Goal: Information Seeking & Learning: Learn about a topic

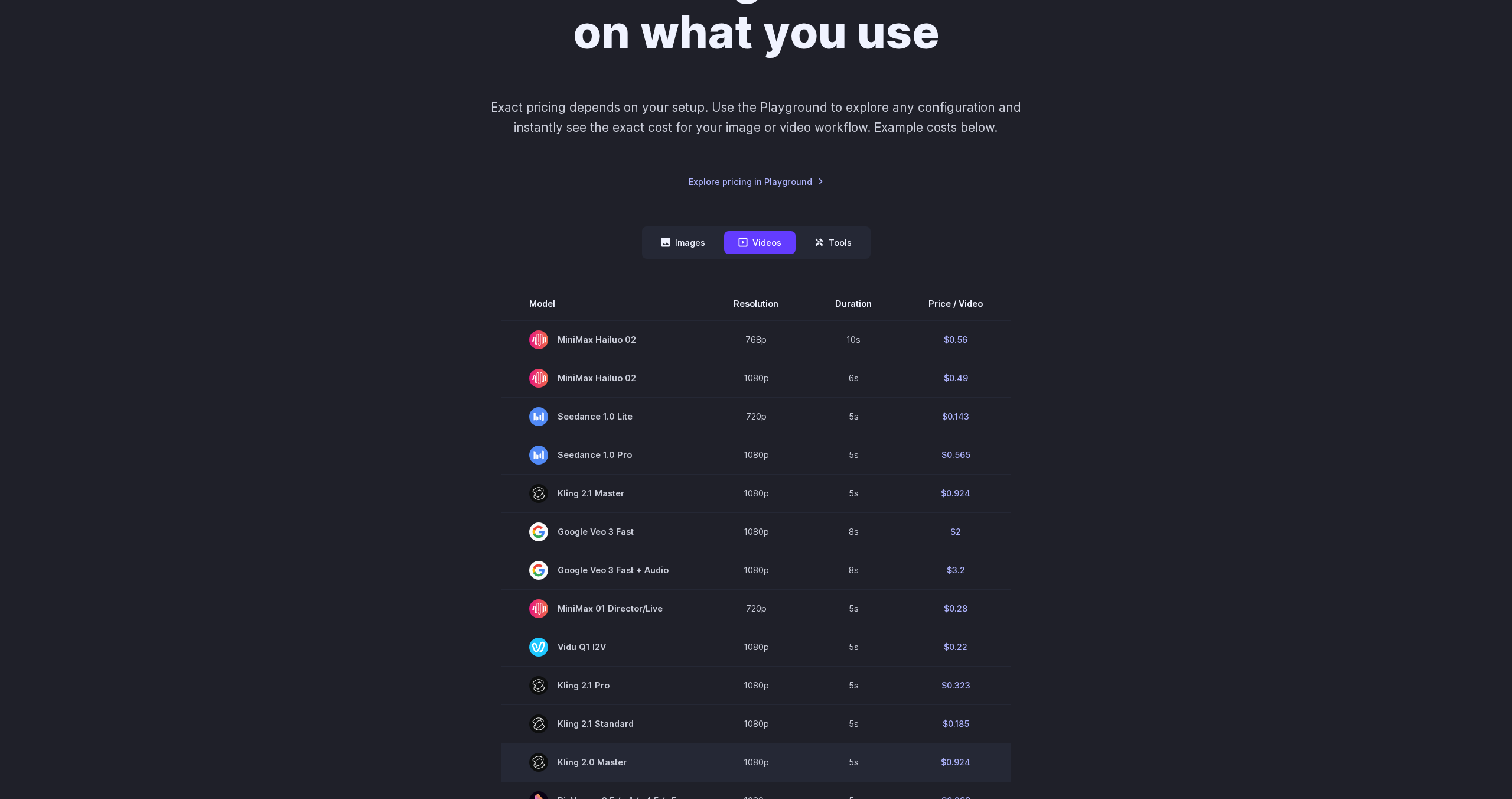
scroll to position [160, 0]
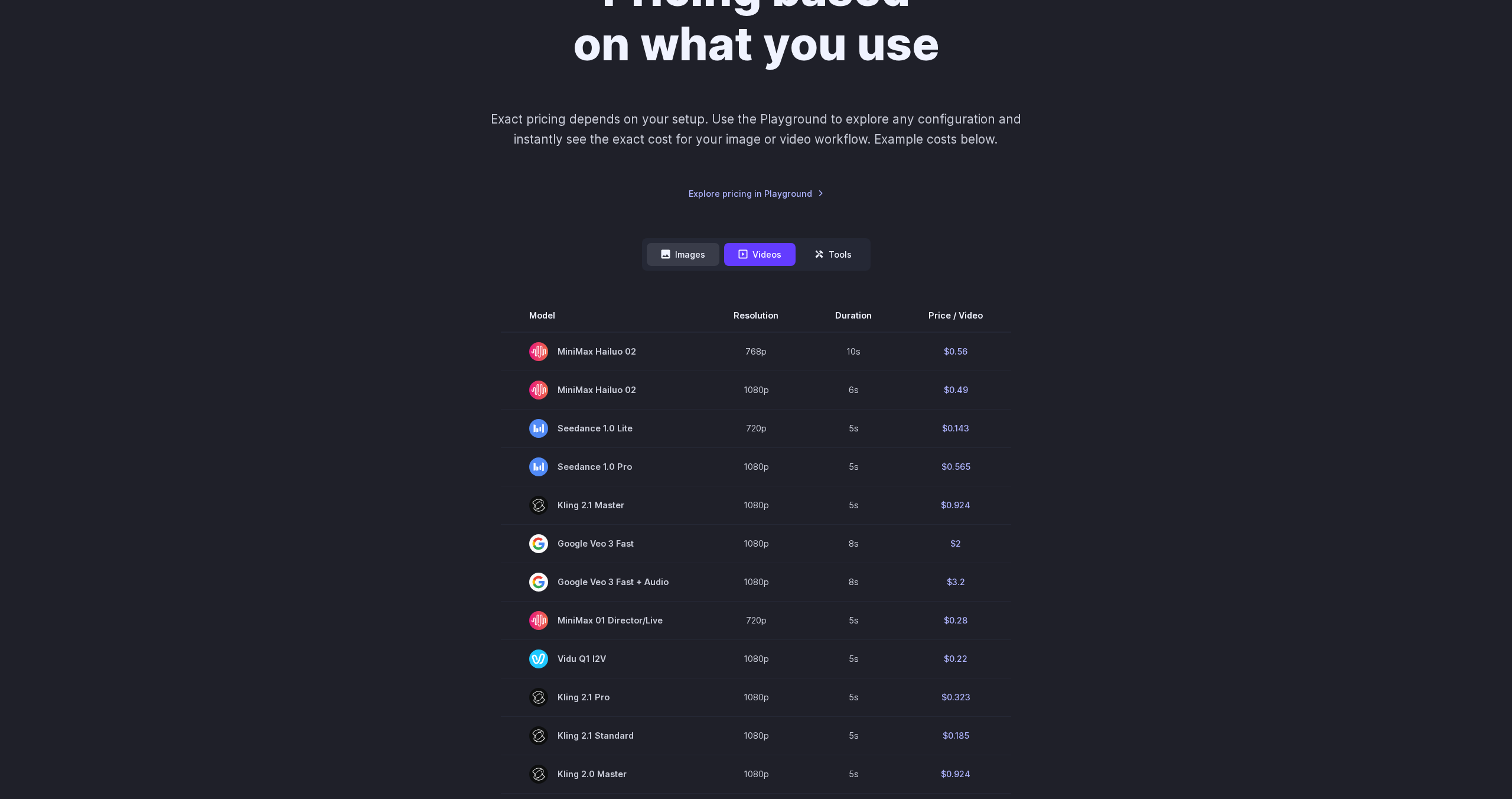
click at [693, 259] on button "Images" at bounding box center [683, 254] width 73 height 23
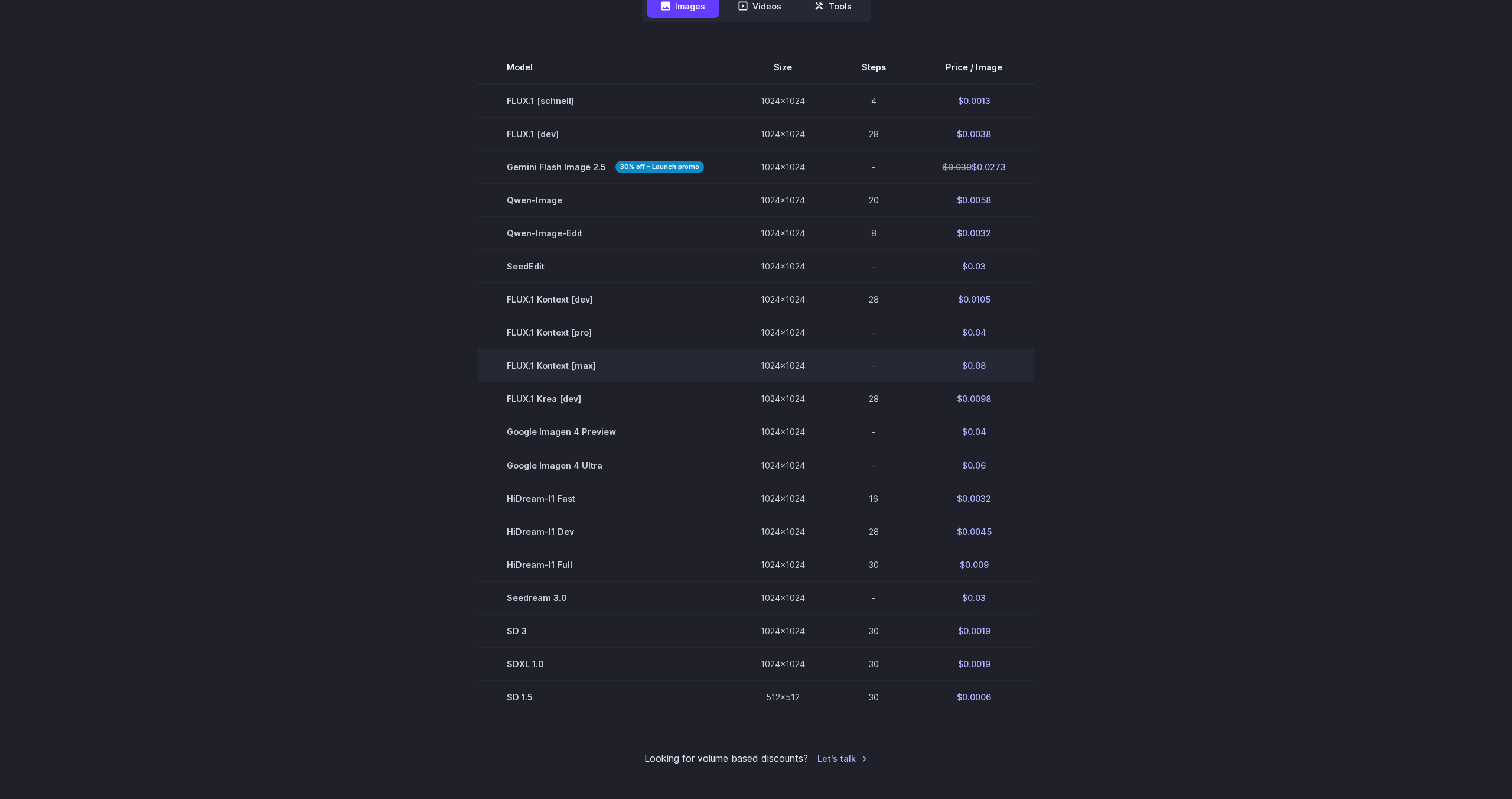
scroll to position [416, 0]
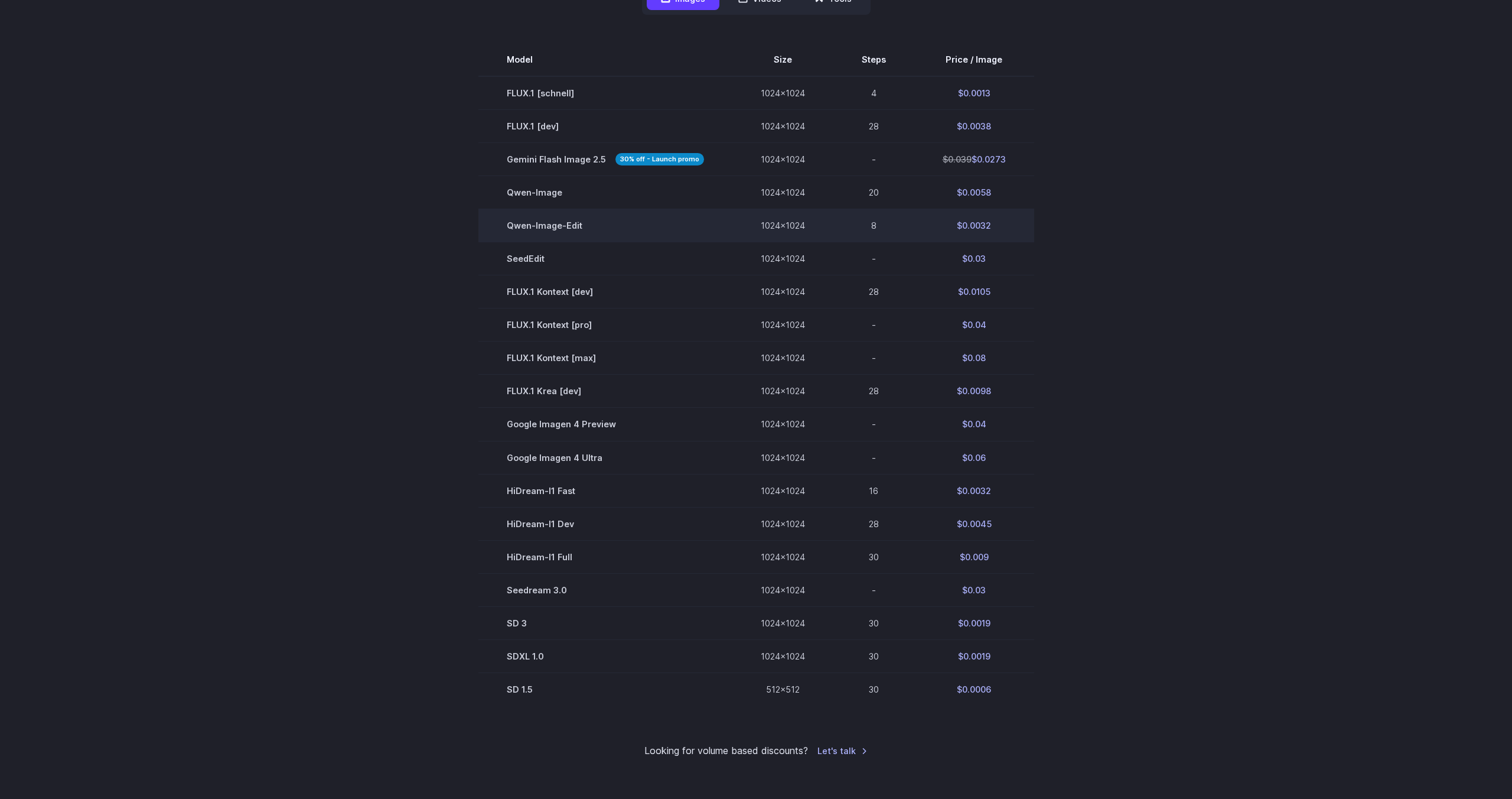
drag, startPoint x: 758, startPoint y: 225, endPoint x: 832, endPoint y: 225, distance: 74.0
click at [833, 225] on tr "[PERSON_NAME]-Image-Edit 1024x1024 8 $0.0032" at bounding box center [756, 225] width 556 height 33
drag, startPoint x: 802, startPoint y: 226, endPoint x: 738, endPoint y: 226, distance: 64.0
click at [738, 226] on td "1024x1024" at bounding box center [783, 225] width 101 height 33
click at [541, 224] on td "Qwen-Image-Edit" at bounding box center [605, 225] width 254 height 33
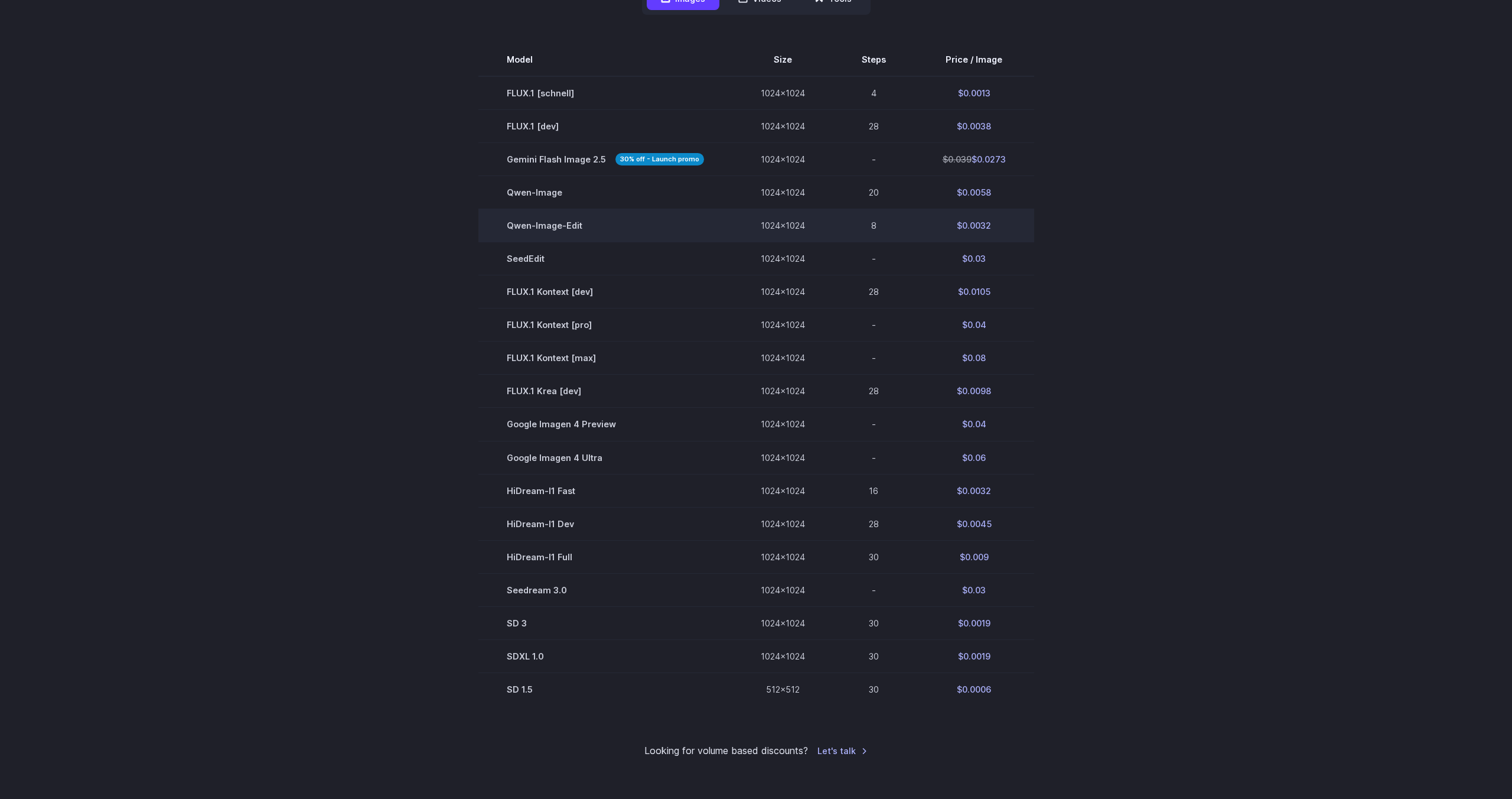
click at [541, 224] on td "Qwen-Image-Edit" at bounding box center [605, 225] width 254 height 33
click at [966, 225] on td "$0.0032" at bounding box center [974, 225] width 120 height 33
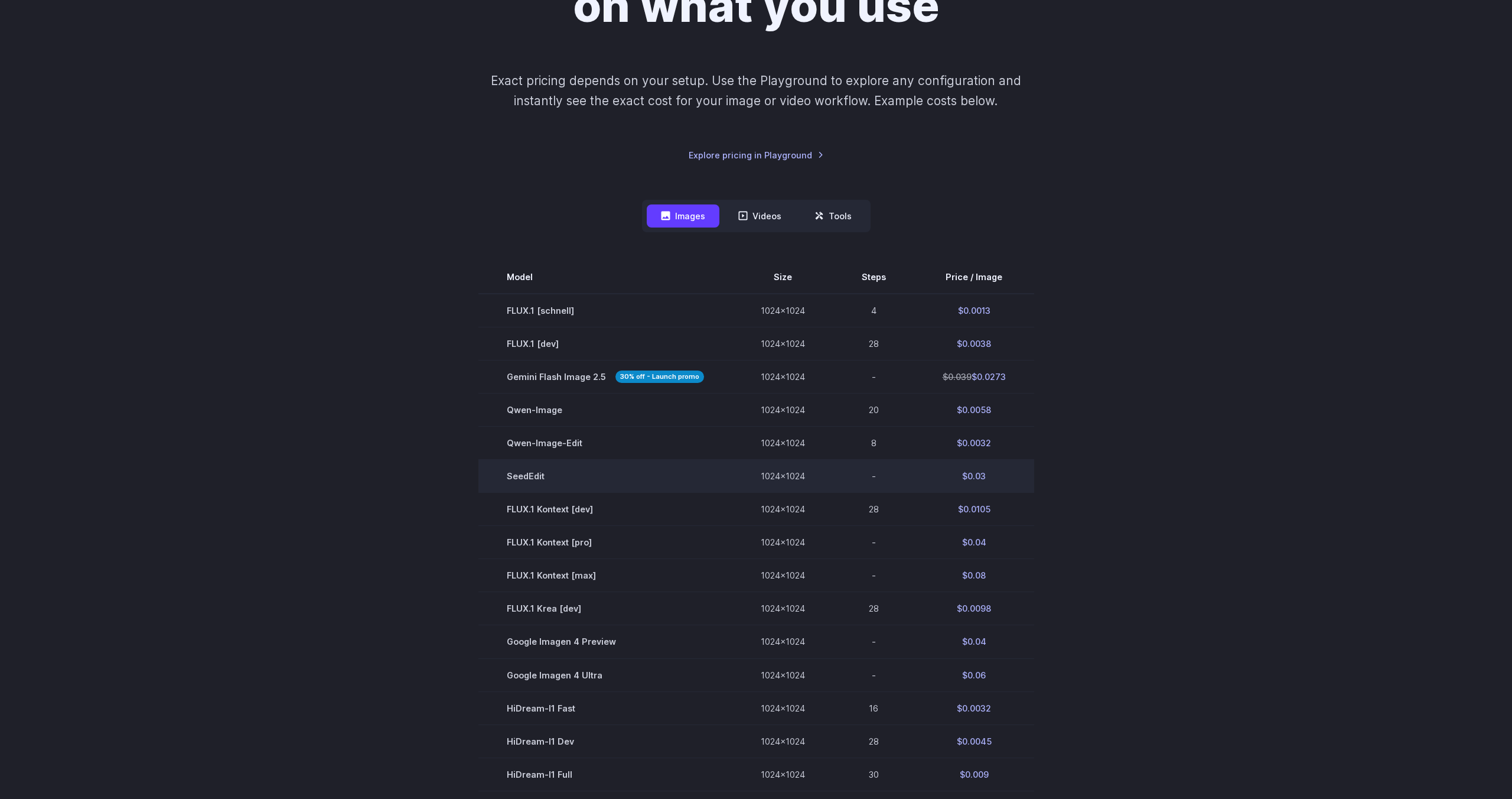
scroll to position [197, 0]
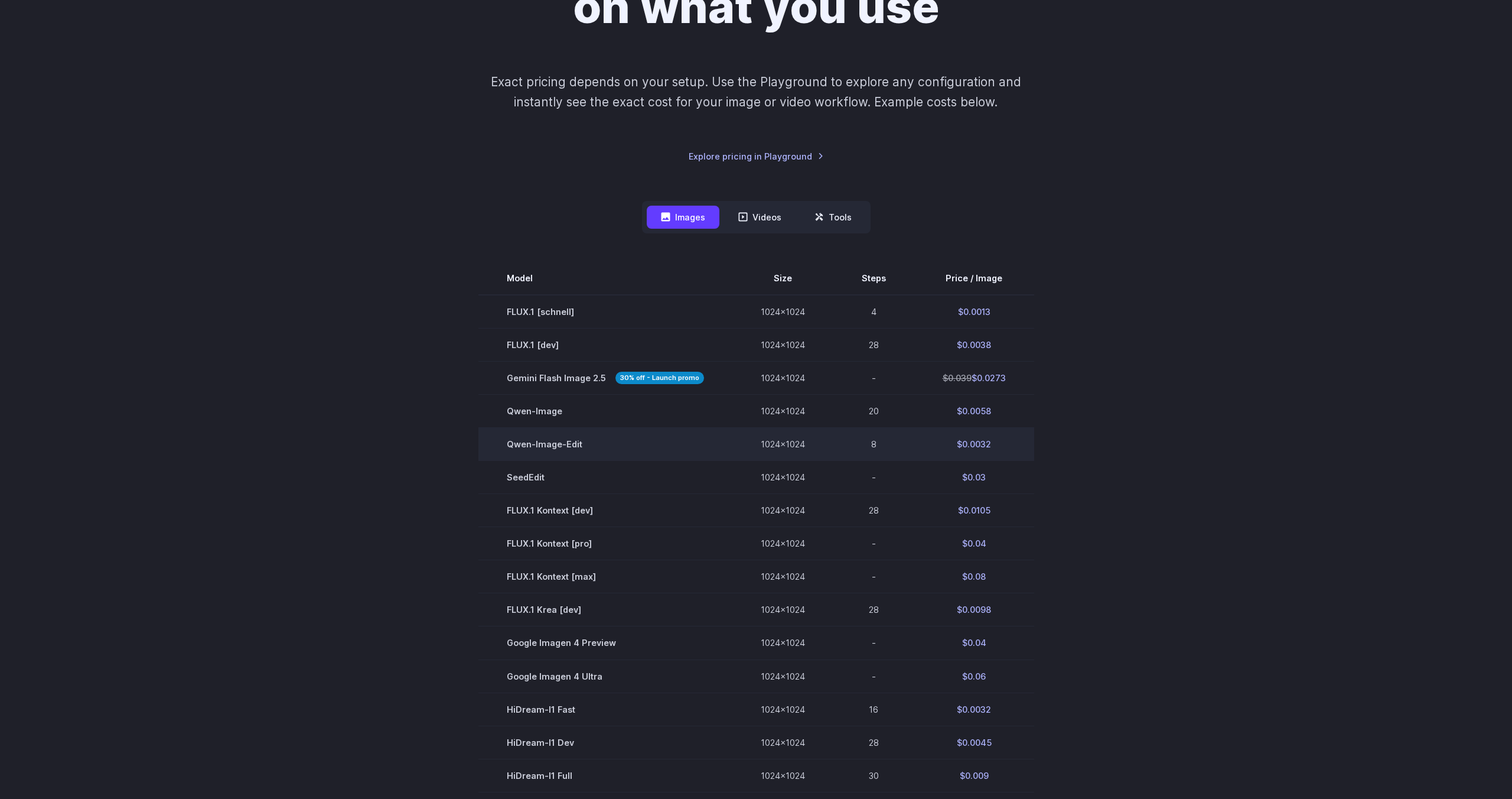
click at [554, 454] on td "Qwen-Image-Edit" at bounding box center [605, 444] width 254 height 33
click at [558, 454] on td "Qwen-Image-Edit" at bounding box center [605, 444] width 254 height 33
